Goal: Entertainment & Leisure: Consume media (video, audio)

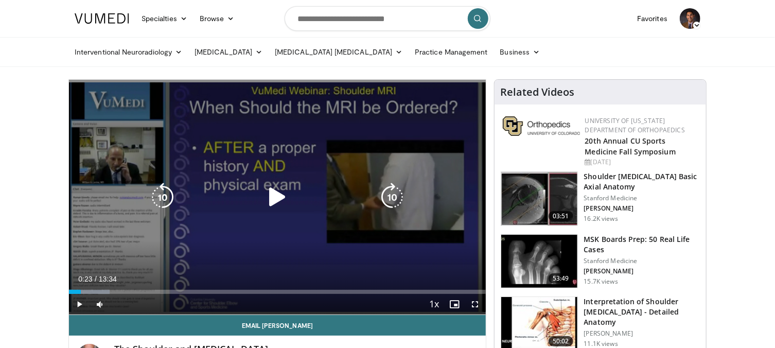
click at [268, 205] on icon "Video Player" at bounding box center [277, 197] width 29 height 29
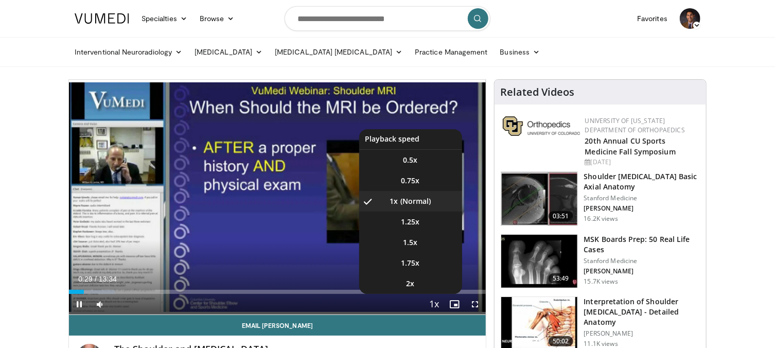
click at [435, 303] on span "Video Player" at bounding box center [434, 304] width 14 height 21
click at [412, 225] on span "1.25x" at bounding box center [410, 222] width 19 height 10
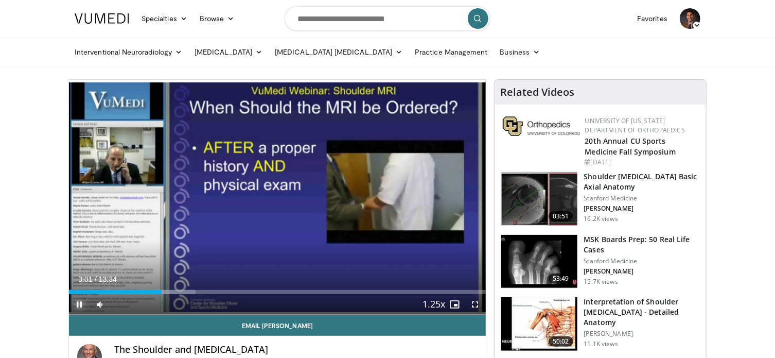
click at [83, 303] on span "Video Player" at bounding box center [79, 304] width 21 height 21
click at [76, 306] on span "Video Player" at bounding box center [79, 304] width 21 height 21
drag, startPoint x: 128, startPoint y: 304, endPoint x: 120, endPoint y: 304, distance: 7.7
click at [120, 304] on div "Volume Level" at bounding box center [117, 304] width 8 height 4
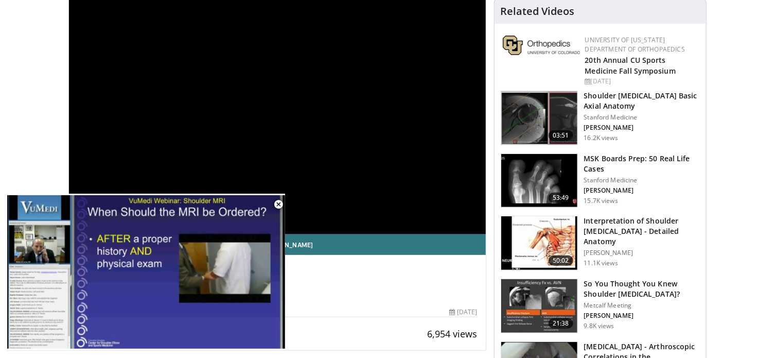
scroll to position [51, 0]
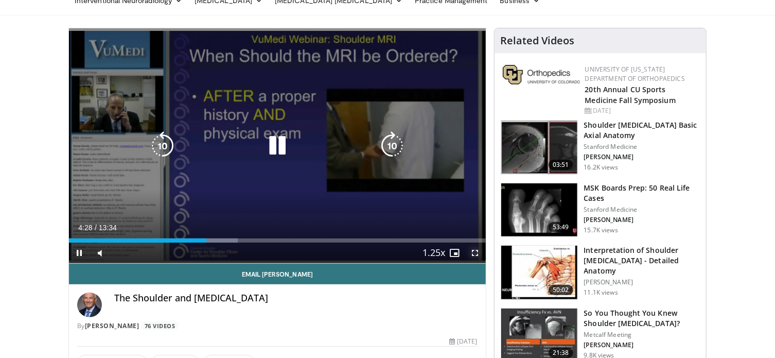
drag, startPoint x: 478, startPoint y: 255, endPoint x: 485, endPoint y: 317, distance: 62.7
click at [478, 255] on span "Video Player" at bounding box center [475, 252] width 21 height 21
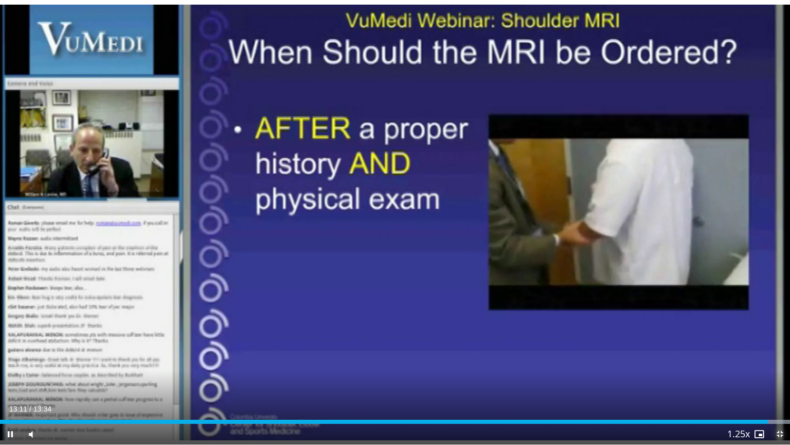
click at [774, 347] on span "Video Player" at bounding box center [780, 433] width 21 height 21
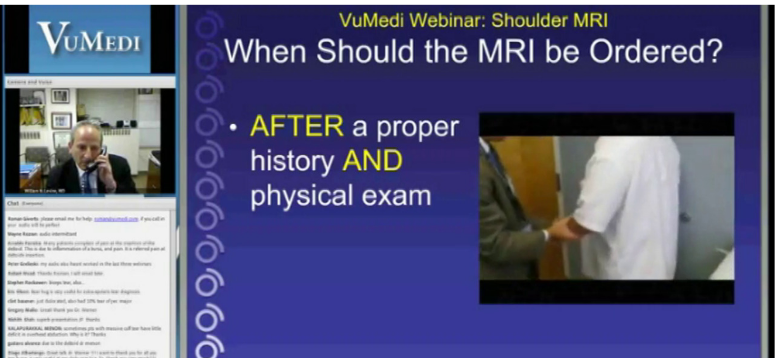
scroll to position [103, 0]
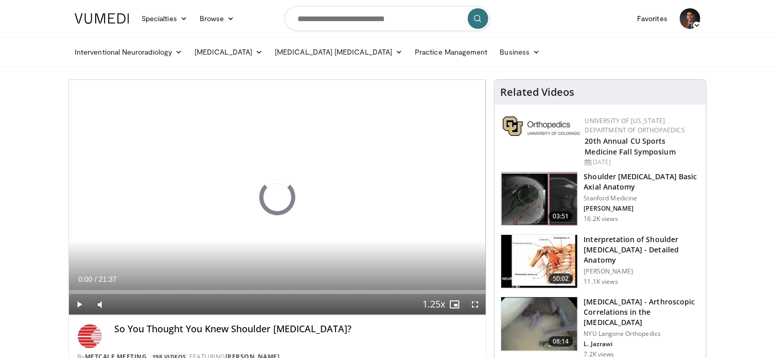
click at [635, 245] on h3 "Interpretation of Shoulder [MEDICAL_DATA] - Detailed Anatomy" at bounding box center [642, 249] width 116 height 31
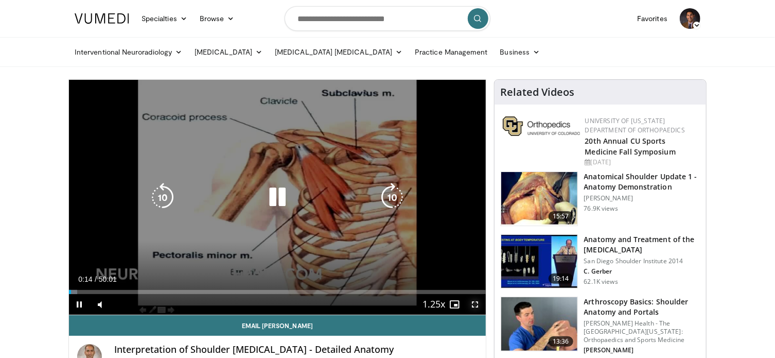
click at [478, 304] on span "Video Player" at bounding box center [475, 304] width 21 height 21
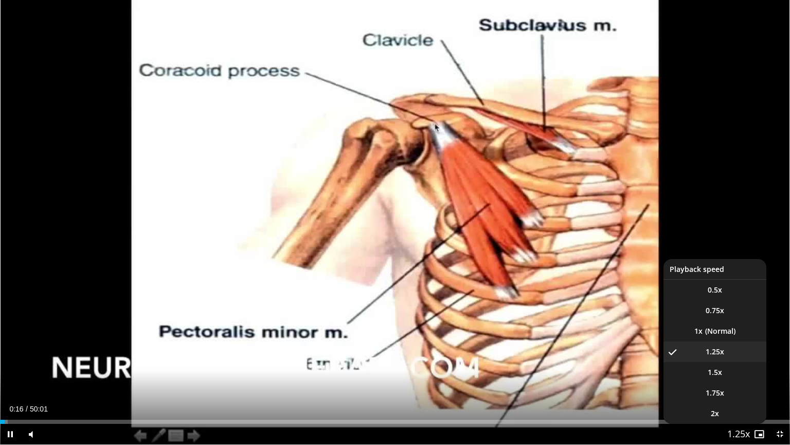
click at [740, 357] on span "Video Player" at bounding box center [739, 434] width 14 height 21
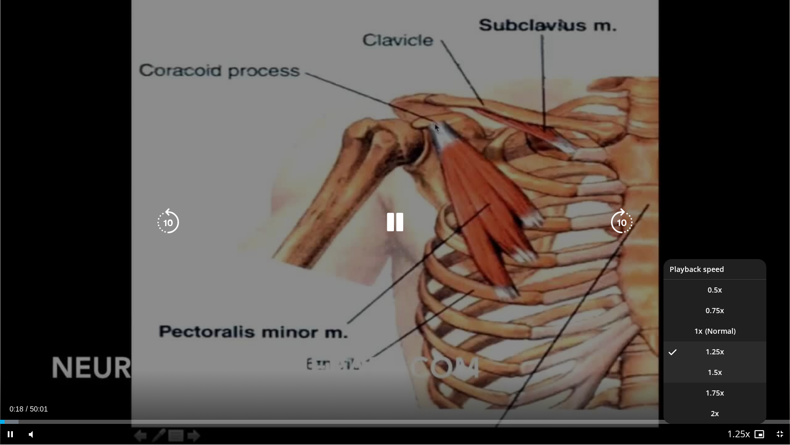
click at [720, 357] on span "1.5x" at bounding box center [715, 372] width 14 height 10
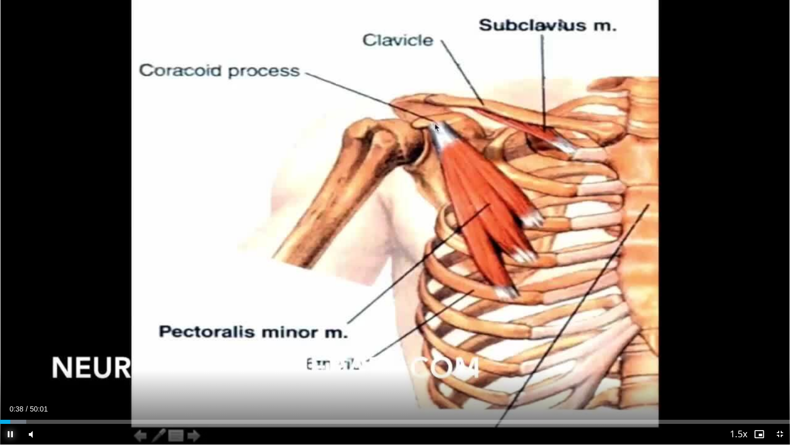
click at [10, 357] on span "Video Player" at bounding box center [10, 433] width 21 height 21
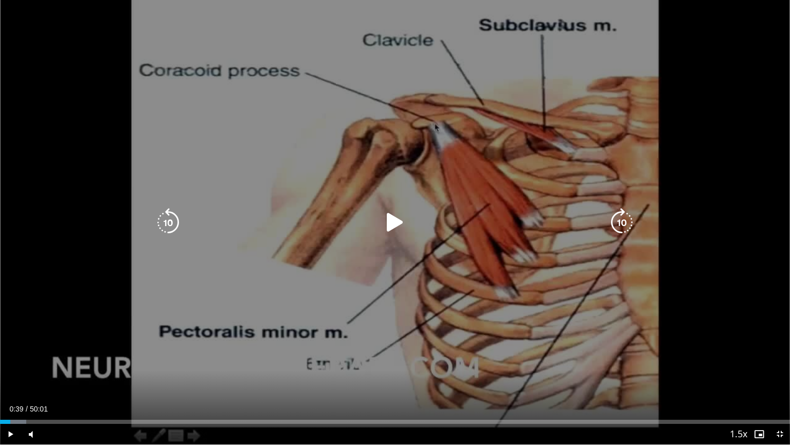
click at [396, 223] on icon "Video Player" at bounding box center [395, 222] width 29 height 29
click at [387, 229] on icon "Video Player" at bounding box center [395, 222] width 29 height 29
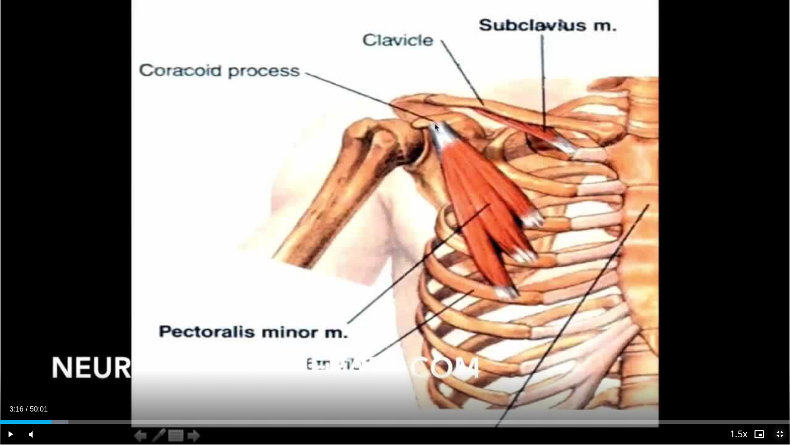
click at [774, 357] on span "Video Player" at bounding box center [780, 433] width 21 height 21
